Goal: Navigation & Orientation: Find specific page/section

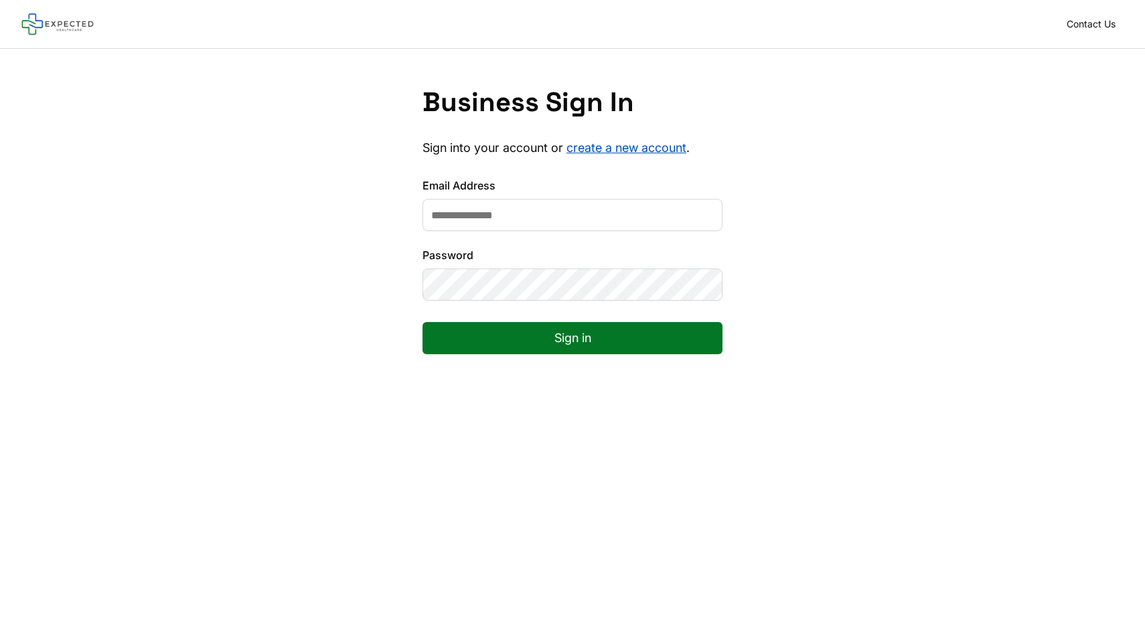
click at [686, 215] on input "Email Address" at bounding box center [572, 215] width 300 height 32
paste input "**********"
click at [518, 224] on input "**********" at bounding box center [572, 215] width 300 height 32
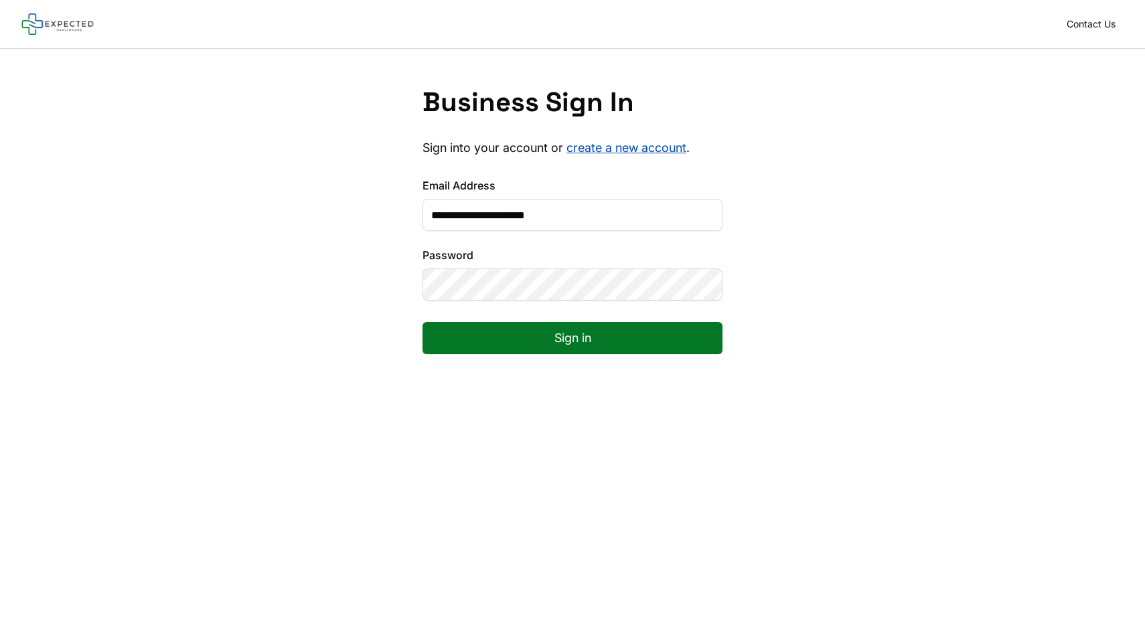
paste input "email"
type input "**********"
click at [654, 335] on button "Sign in" at bounding box center [572, 338] width 300 height 32
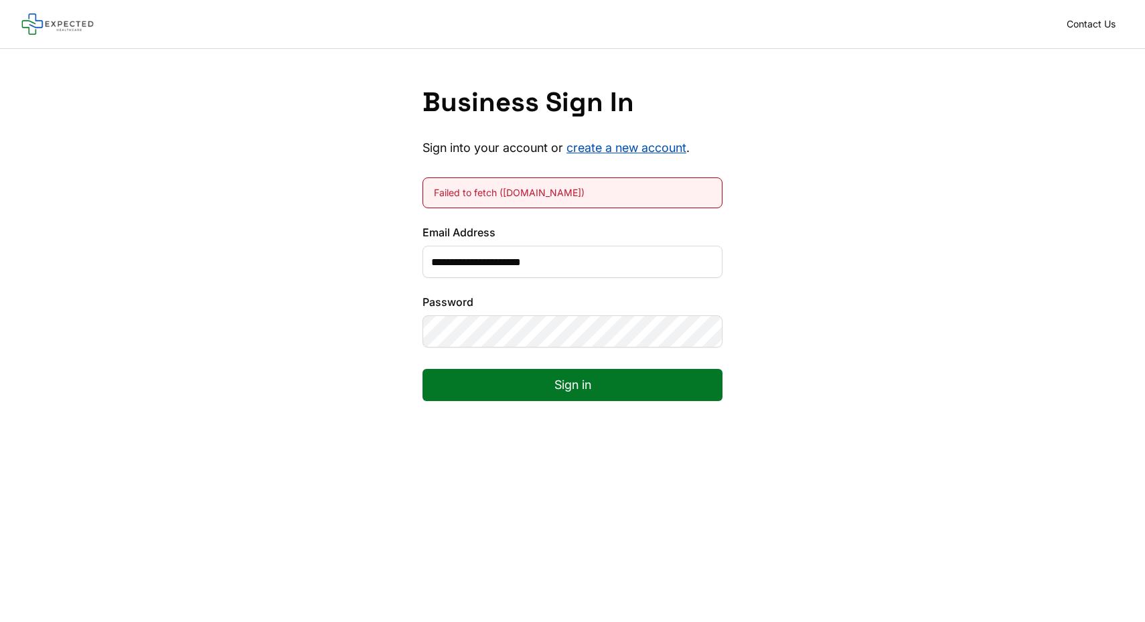
click at [591, 386] on button "Sign in" at bounding box center [572, 385] width 300 height 32
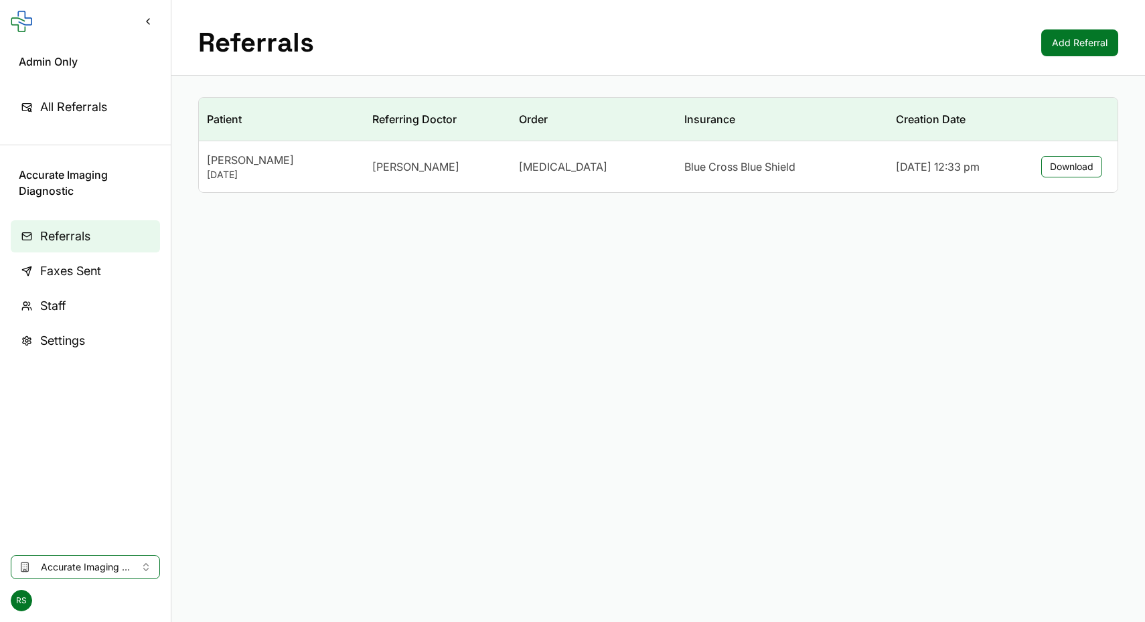
click at [623, 164] on div "CT Scan" at bounding box center [593, 167] width 149 height 16
click at [76, 274] on span "Faxes Sent" at bounding box center [70, 271] width 61 height 19
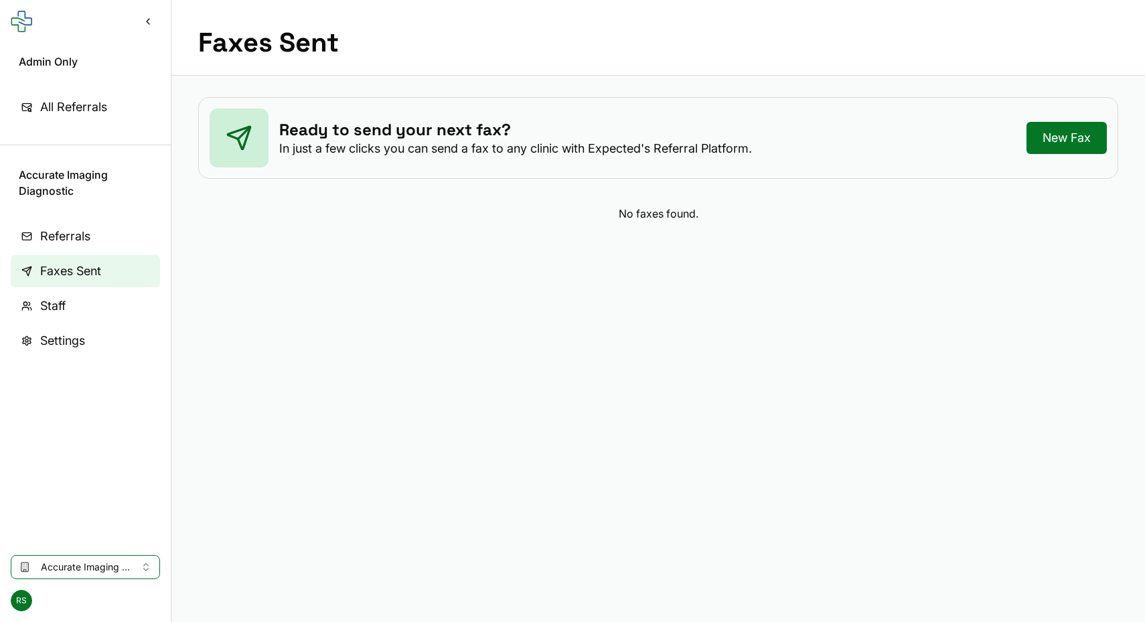
click at [54, 307] on span "Staff" at bounding box center [52, 306] width 25 height 19
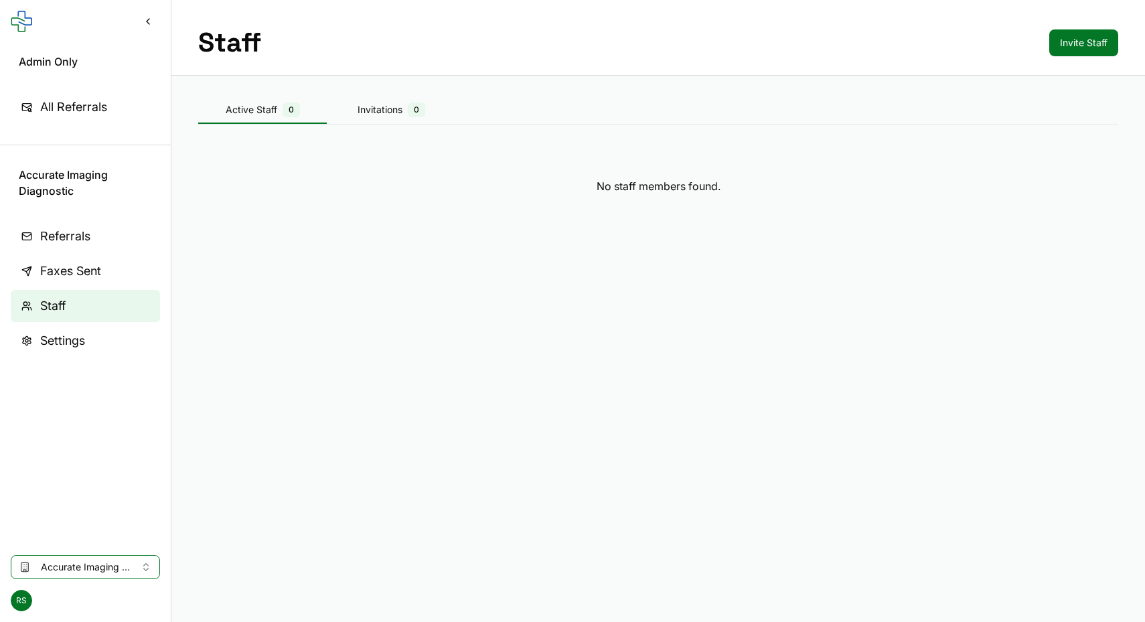
click at [50, 325] on link "Settings" at bounding box center [85, 341] width 149 height 32
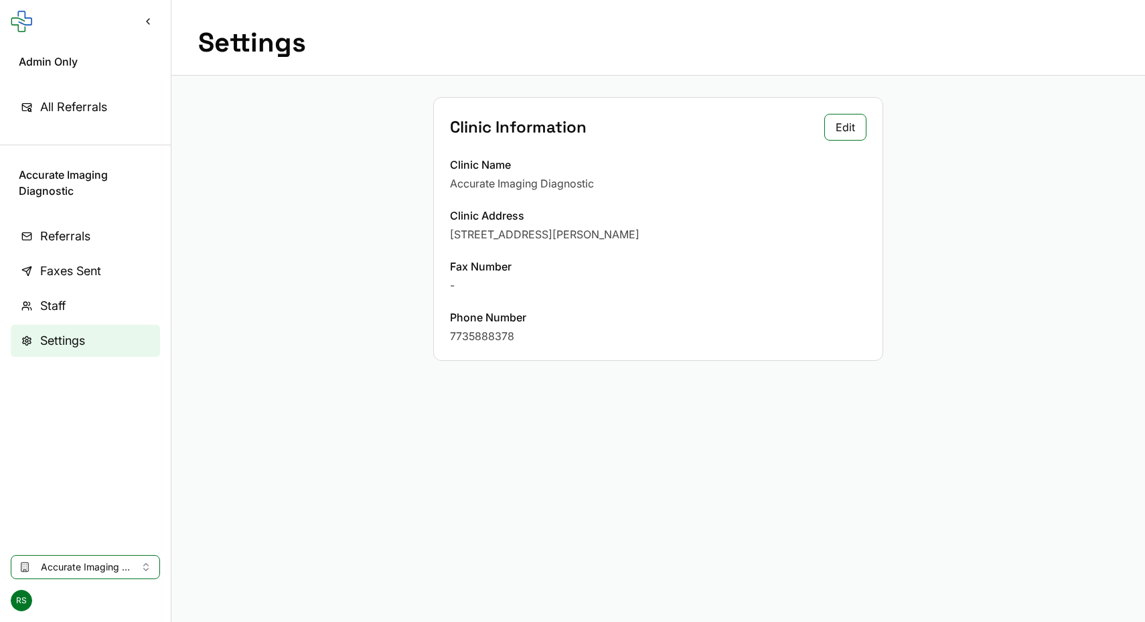
click at [93, 323] on nav "Referrals Faxes Sent Staff Settings" at bounding box center [85, 377] width 171 height 335
click at [82, 313] on link "Staff" at bounding box center [85, 306] width 149 height 32
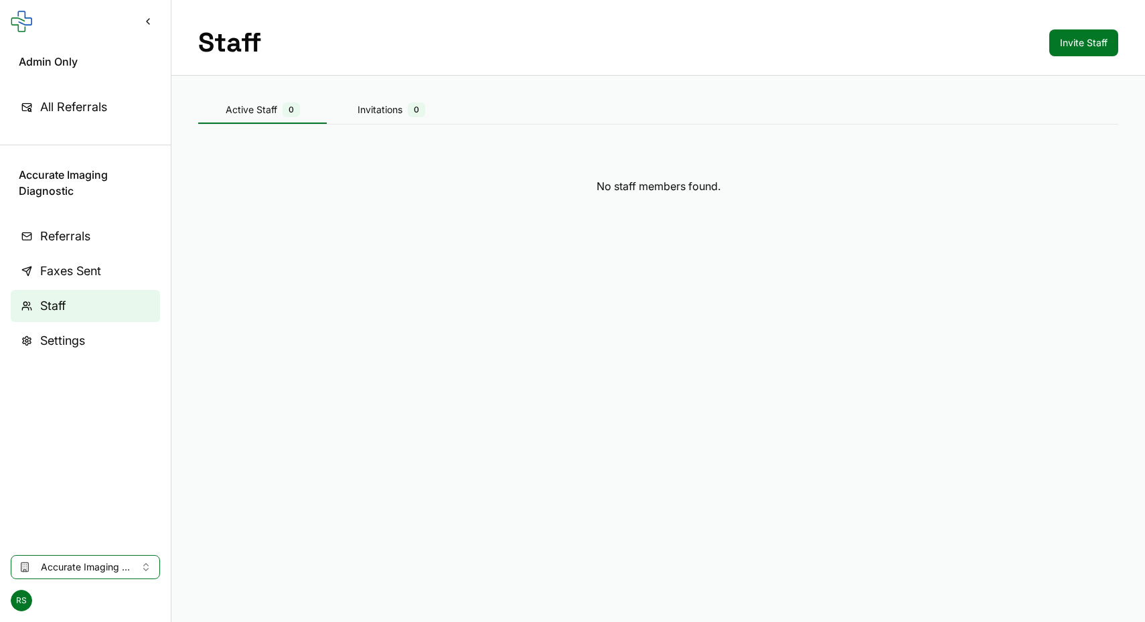
click at [70, 251] on link "Referrals" at bounding box center [85, 236] width 149 height 32
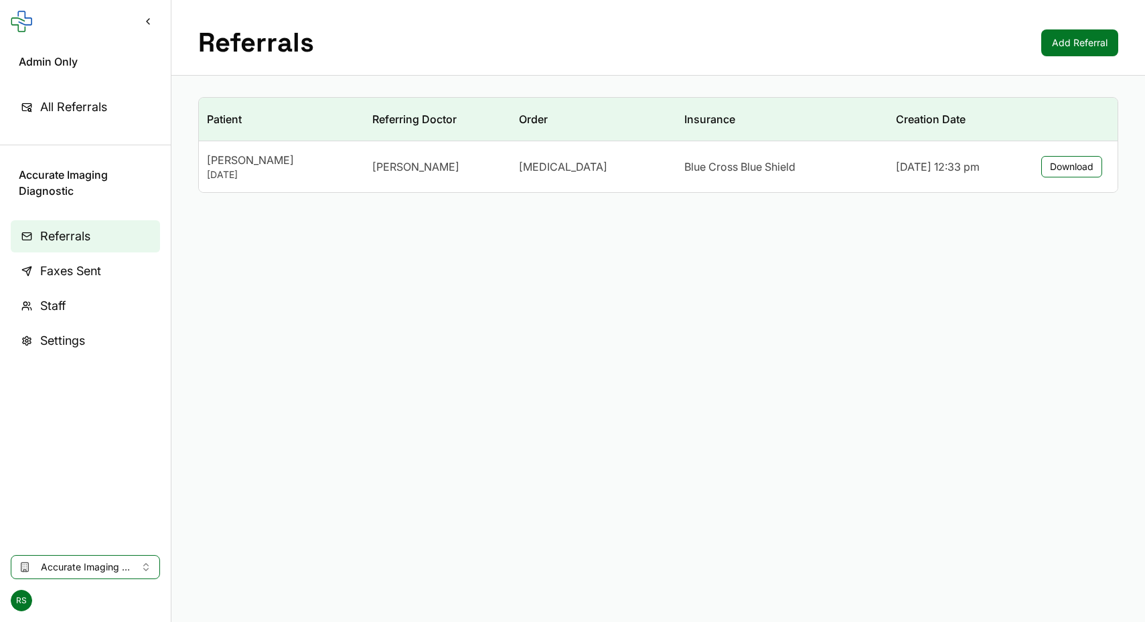
click at [52, 287] on nav "Referrals Faxes Sent Staff Settings" at bounding box center [85, 377] width 171 height 335
click at [52, 280] on span "Faxes Sent" at bounding box center [70, 271] width 61 height 19
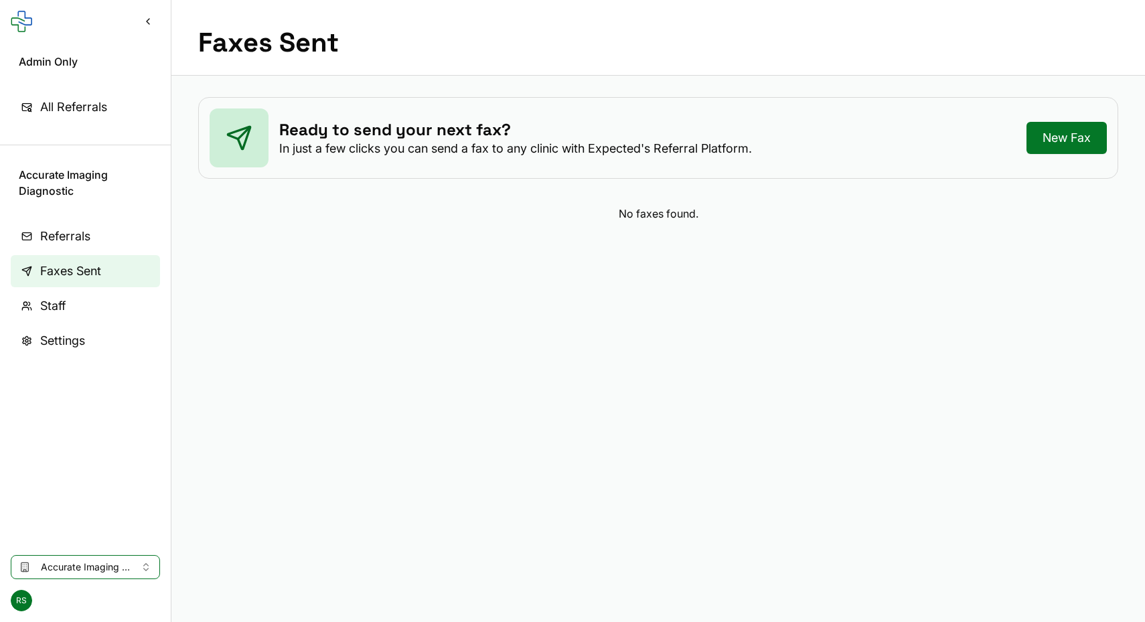
click at [48, 119] on link "All Referrals" at bounding box center [85, 107] width 149 height 32
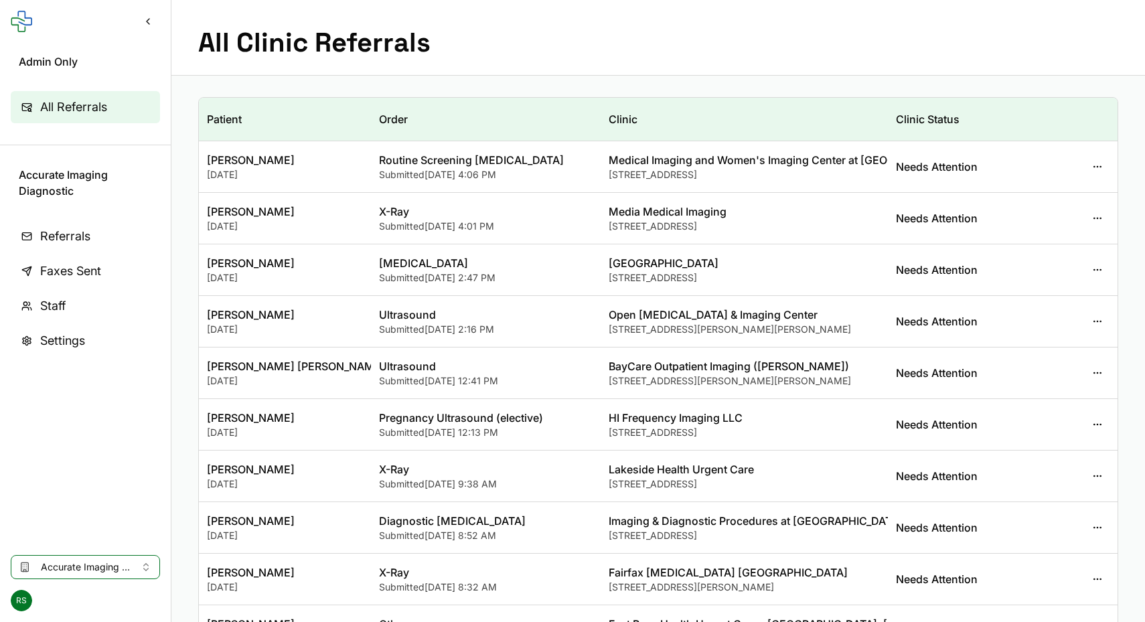
click at [34, 572] on button "Accurate Imaging Diagnostic" at bounding box center [85, 567] width 149 height 24
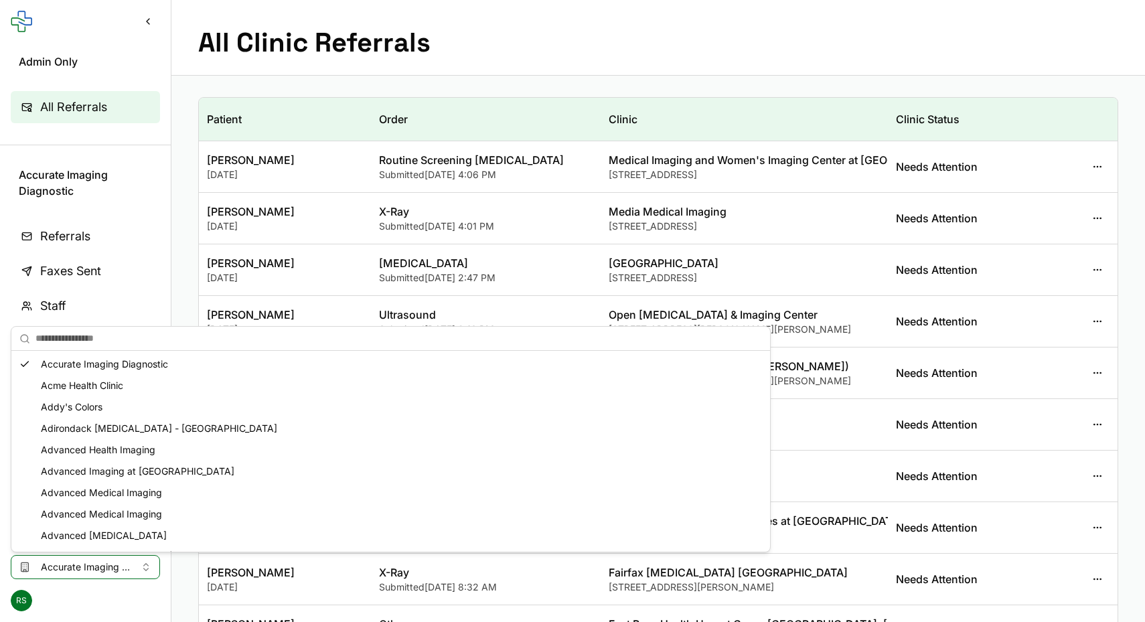
click at [34, 572] on button "Accurate Imaging Diagnostic" at bounding box center [85, 567] width 149 height 24
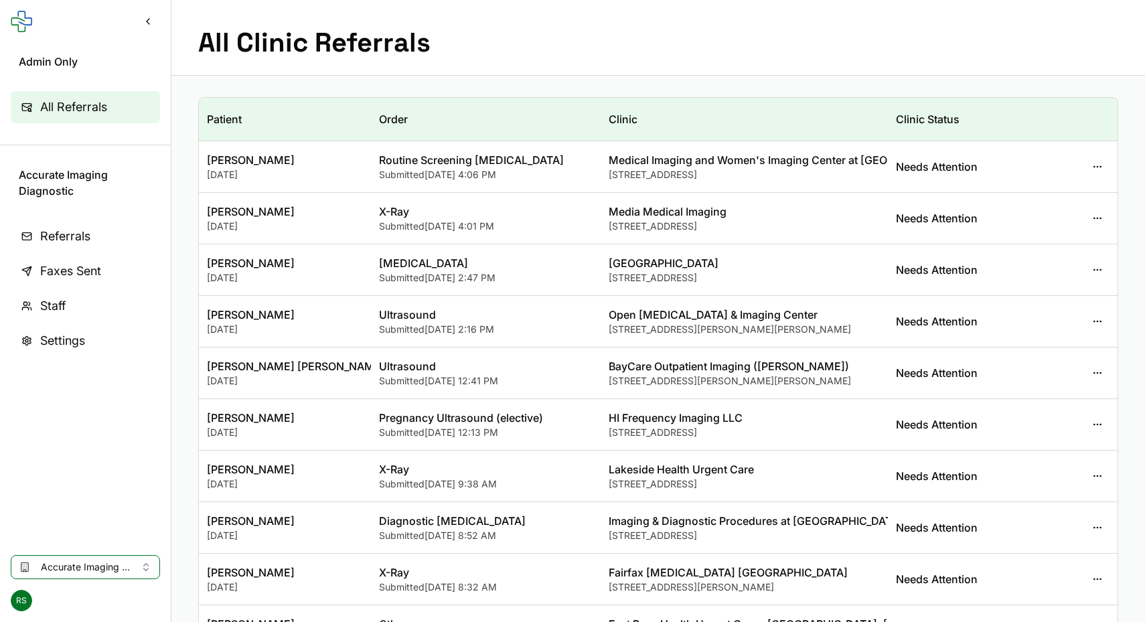
click at [25, 596] on span "RS" at bounding box center [21, 600] width 21 height 21
click at [39, 568] on button "Sign Out" at bounding box center [84, 572] width 143 height 24
click at [21, 610] on span "RS" at bounding box center [21, 600] width 21 height 21
click at [48, 572] on button "Sign Out" at bounding box center [84, 572] width 143 height 24
